Goal: Feedback & Contribution: Contribute content

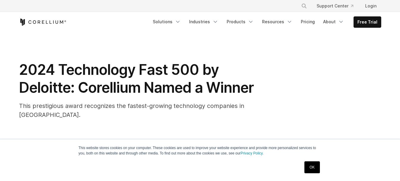
click at [212, 24] on link "Industries" at bounding box center [203, 21] width 36 height 11
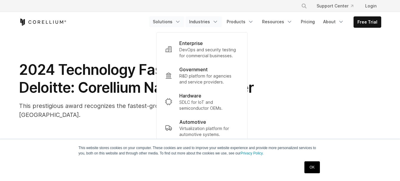
click at [177, 24] on link "Solutions" at bounding box center [166, 21] width 35 height 11
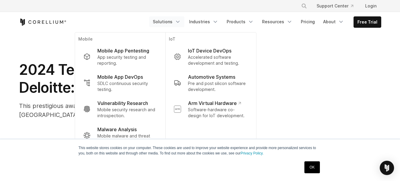
click at [177, 24] on link "Solutions" at bounding box center [166, 21] width 35 height 11
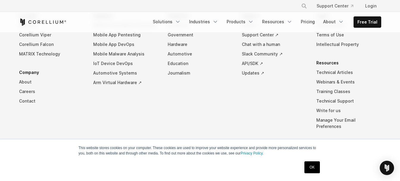
scroll to position [1169, 0]
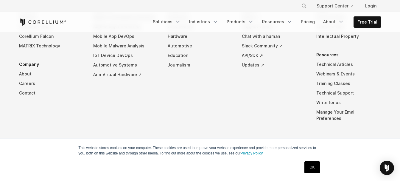
click at [319, 171] on link "OK" at bounding box center [311, 167] width 15 height 12
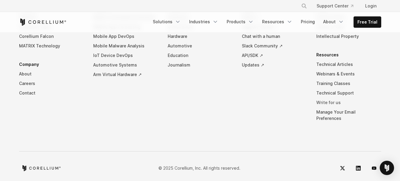
click at [329, 103] on link "Write for us" at bounding box center [348, 103] width 65 height 10
